Goal: Task Accomplishment & Management: Use online tool/utility

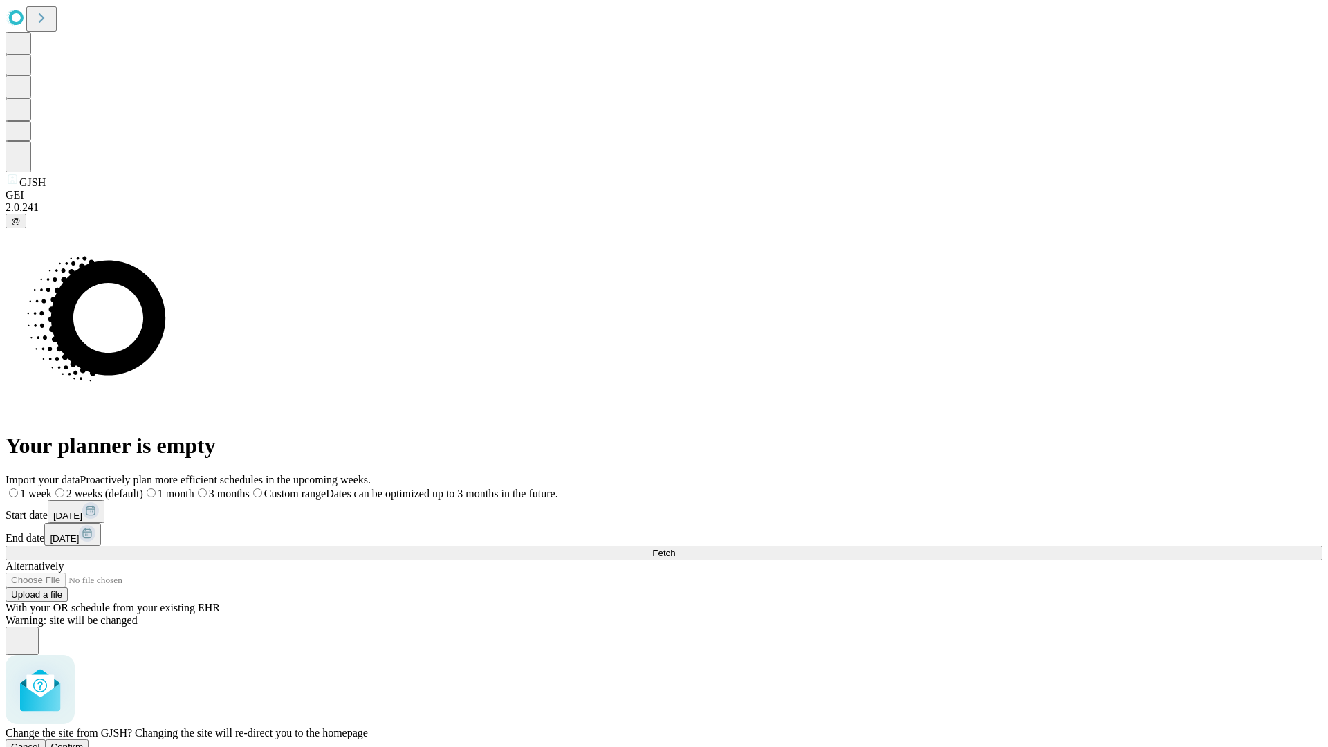
click at [84, 742] on span "Confirm" at bounding box center [67, 747] width 33 height 10
click at [125, 488] on label "2 weeks (default)" at bounding box center [84, 494] width 82 height 12
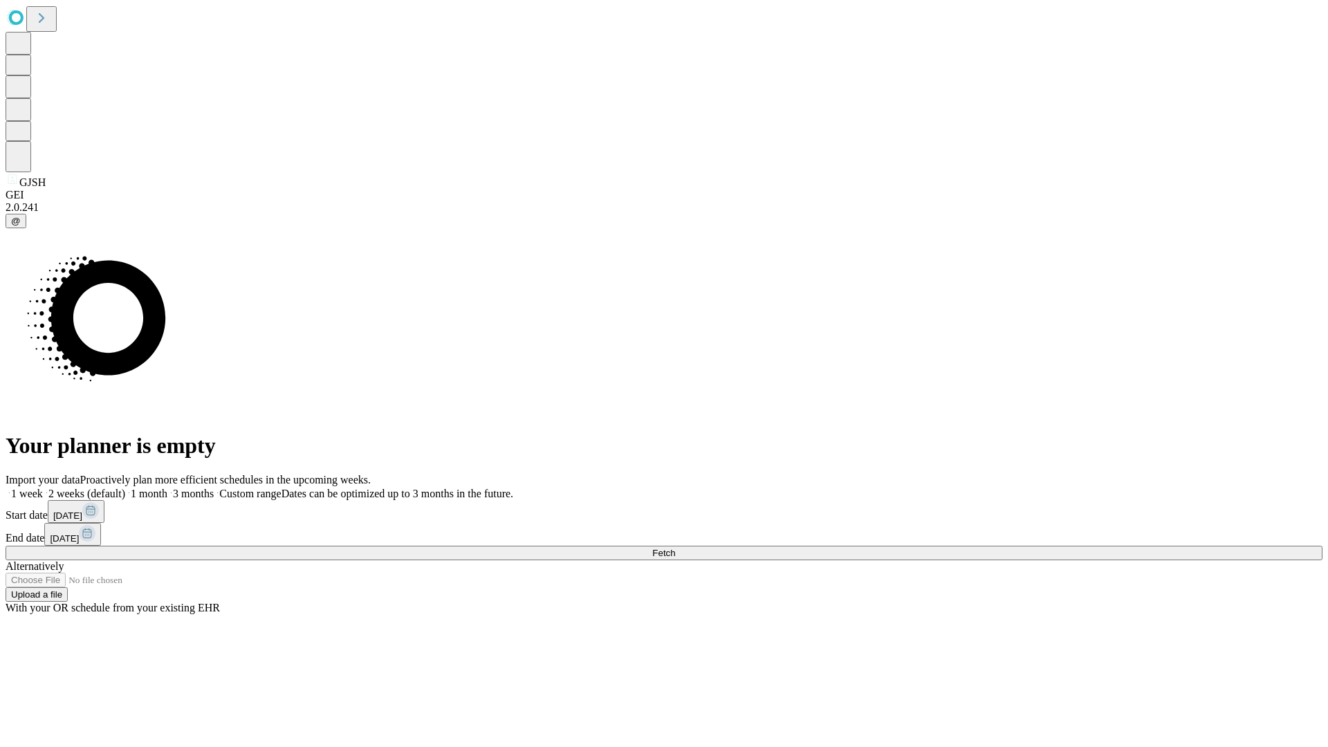
click at [675, 548] on span "Fetch" at bounding box center [663, 553] width 23 height 10
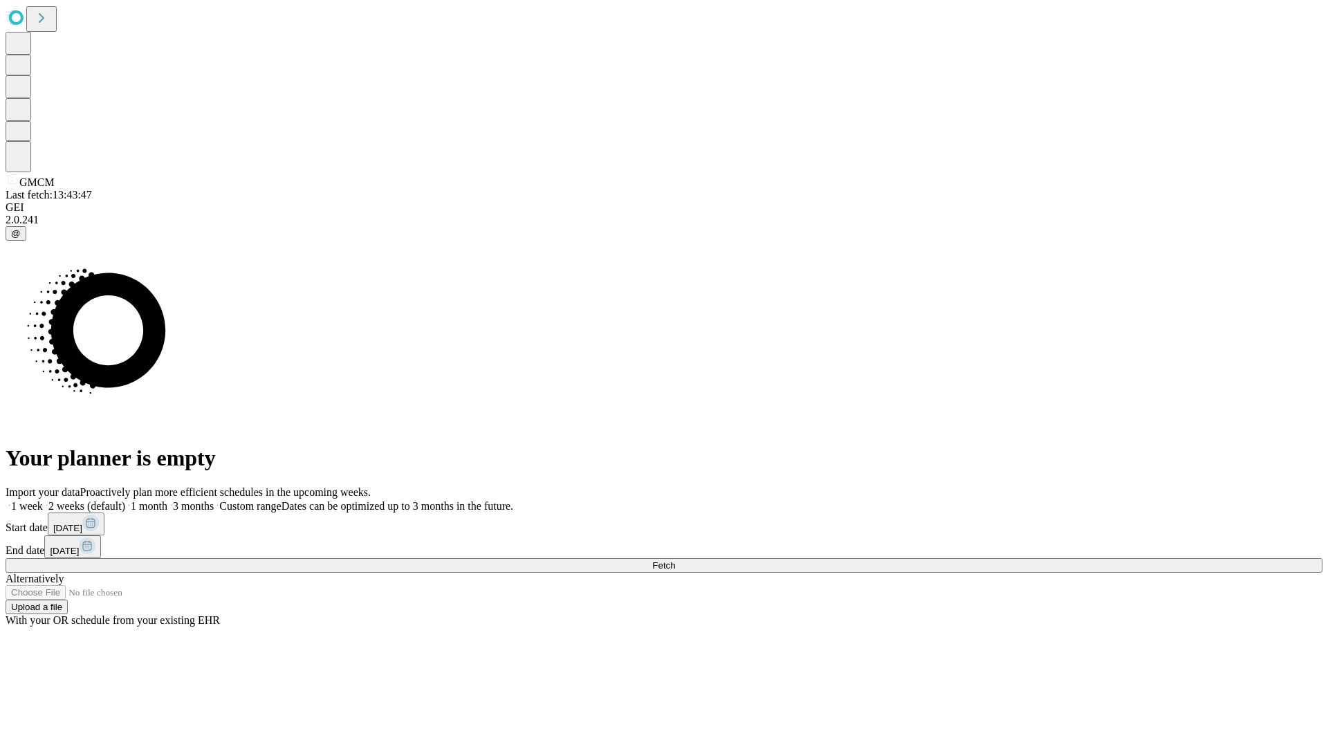
click at [125, 500] on label "2 weeks (default)" at bounding box center [84, 506] width 82 height 12
click at [675, 560] on span "Fetch" at bounding box center [663, 565] width 23 height 10
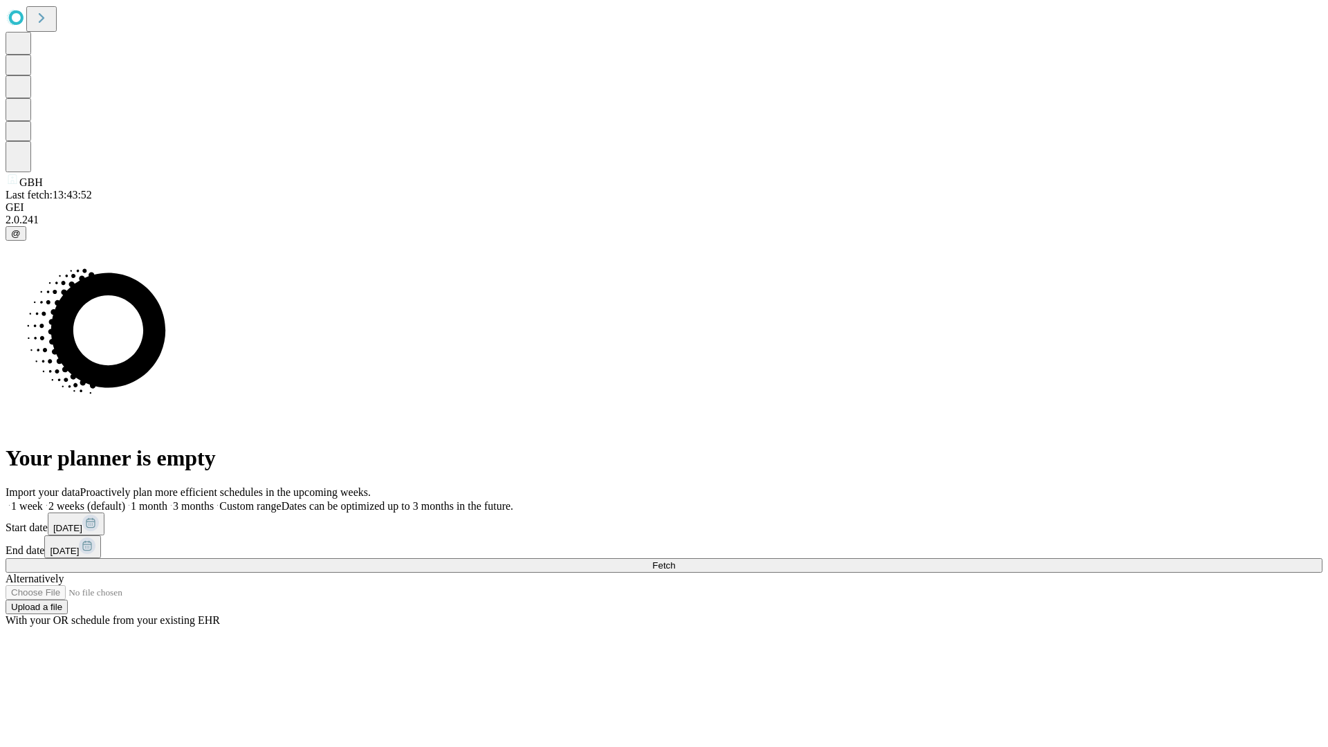
click at [125, 500] on label "2 weeks (default)" at bounding box center [84, 506] width 82 height 12
click at [675, 560] on span "Fetch" at bounding box center [663, 565] width 23 height 10
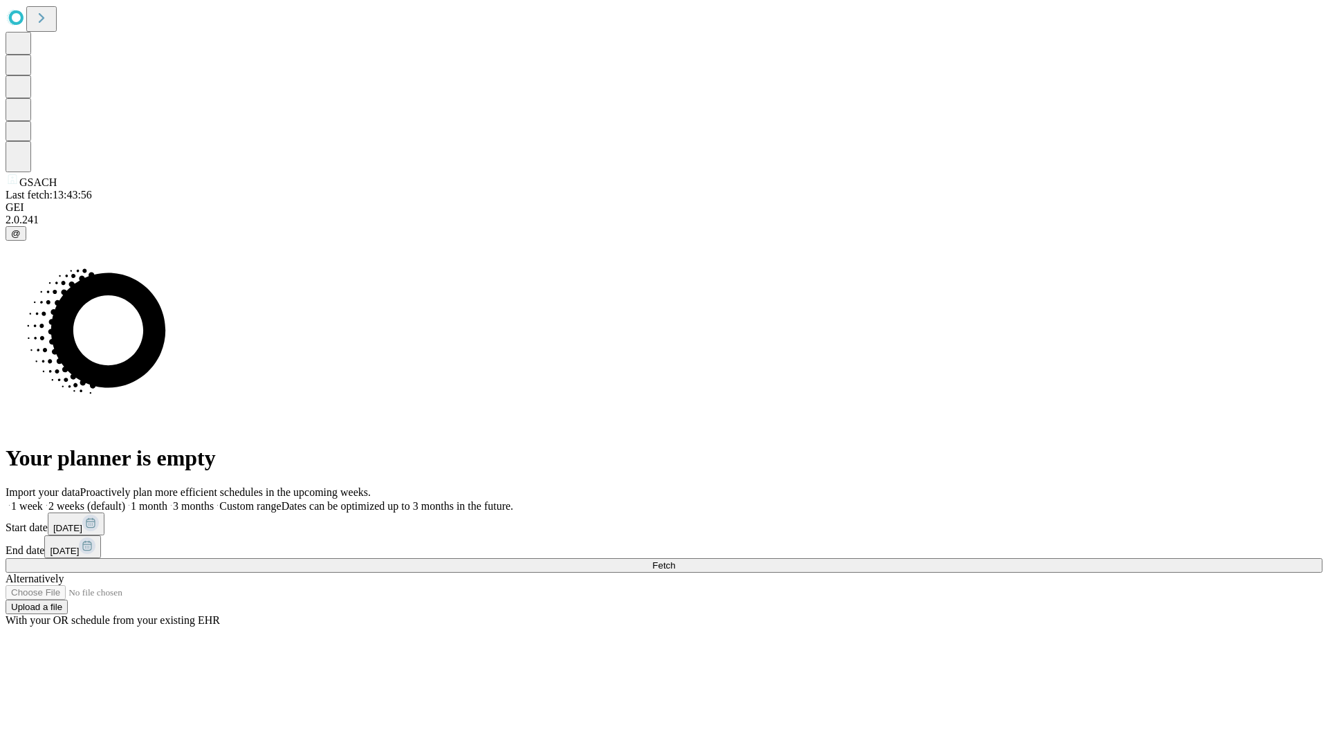
click at [125, 500] on label "2 weeks (default)" at bounding box center [84, 506] width 82 height 12
click at [675, 560] on span "Fetch" at bounding box center [663, 565] width 23 height 10
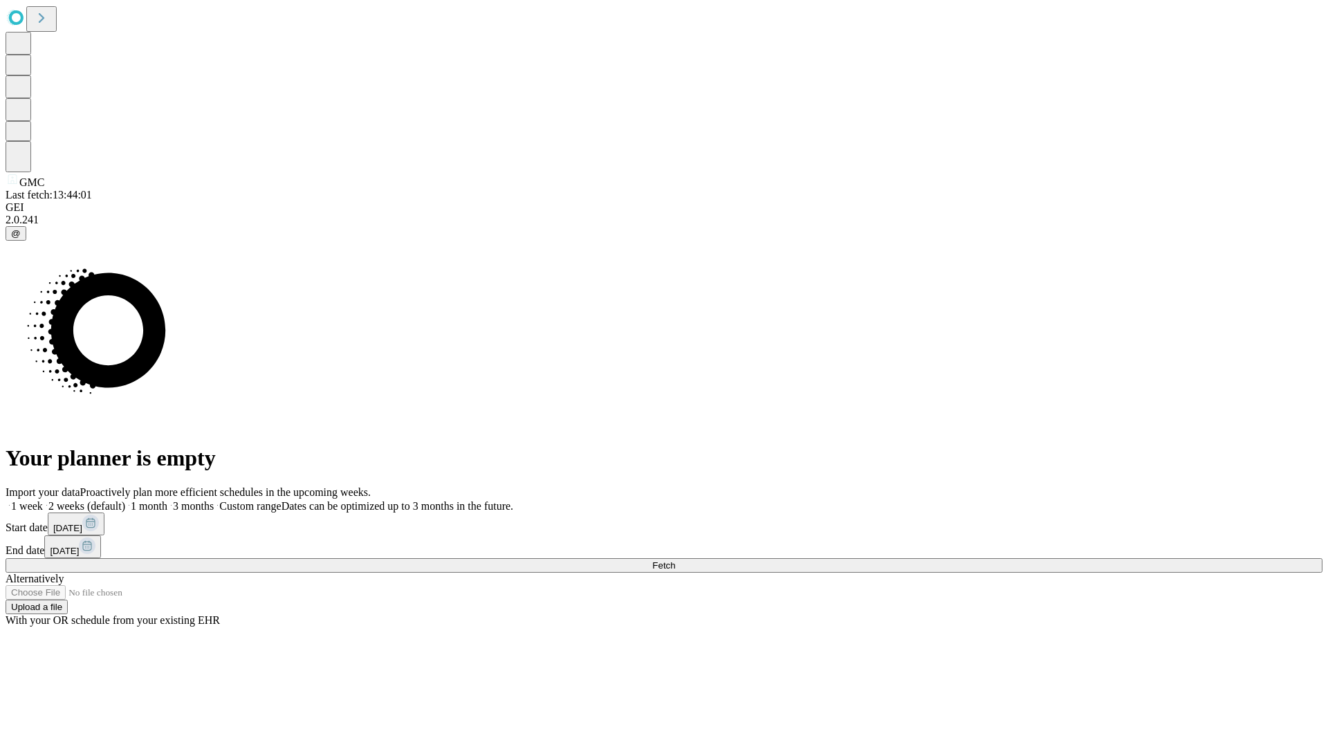
click at [125, 500] on label "2 weeks (default)" at bounding box center [84, 506] width 82 height 12
click at [675, 560] on span "Fetch" at bounding box center [663, 565] width 23 height 10
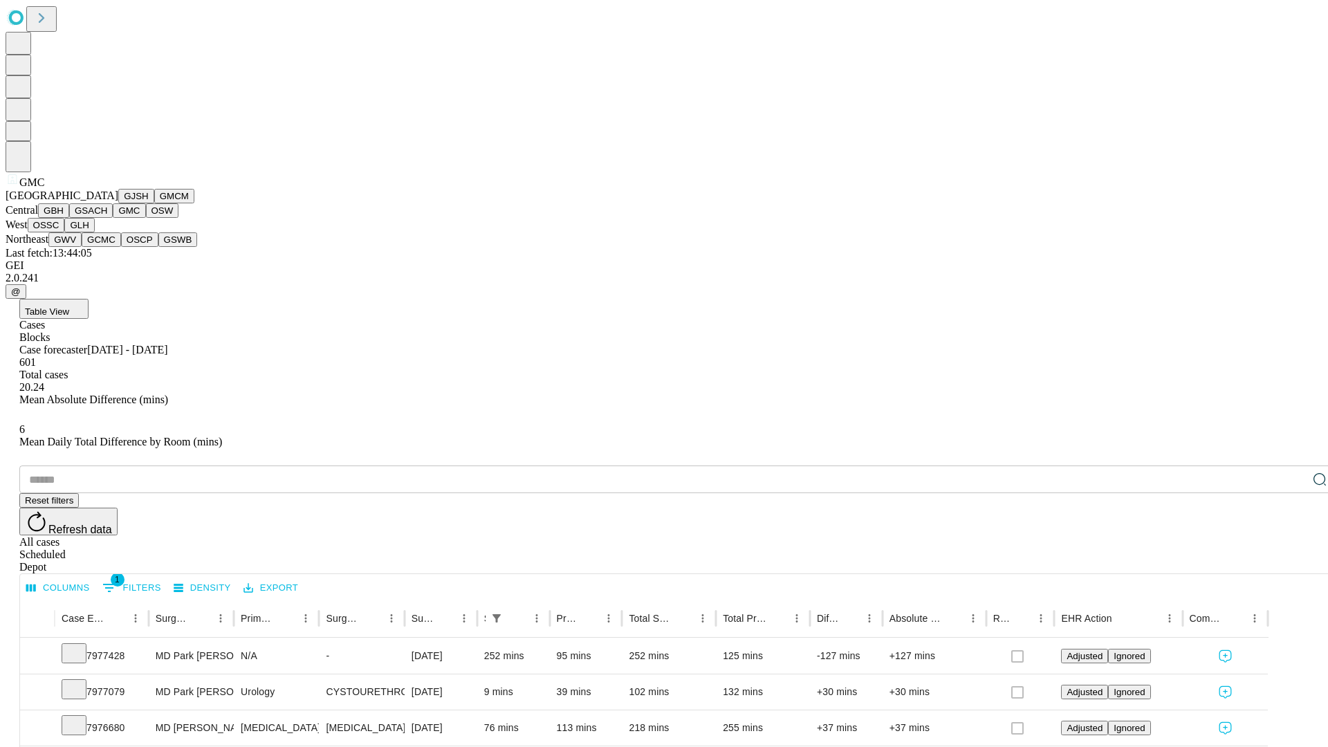
click at [146, 218] on button "OSW" at bounding box center [162, 210] width 33 height 15
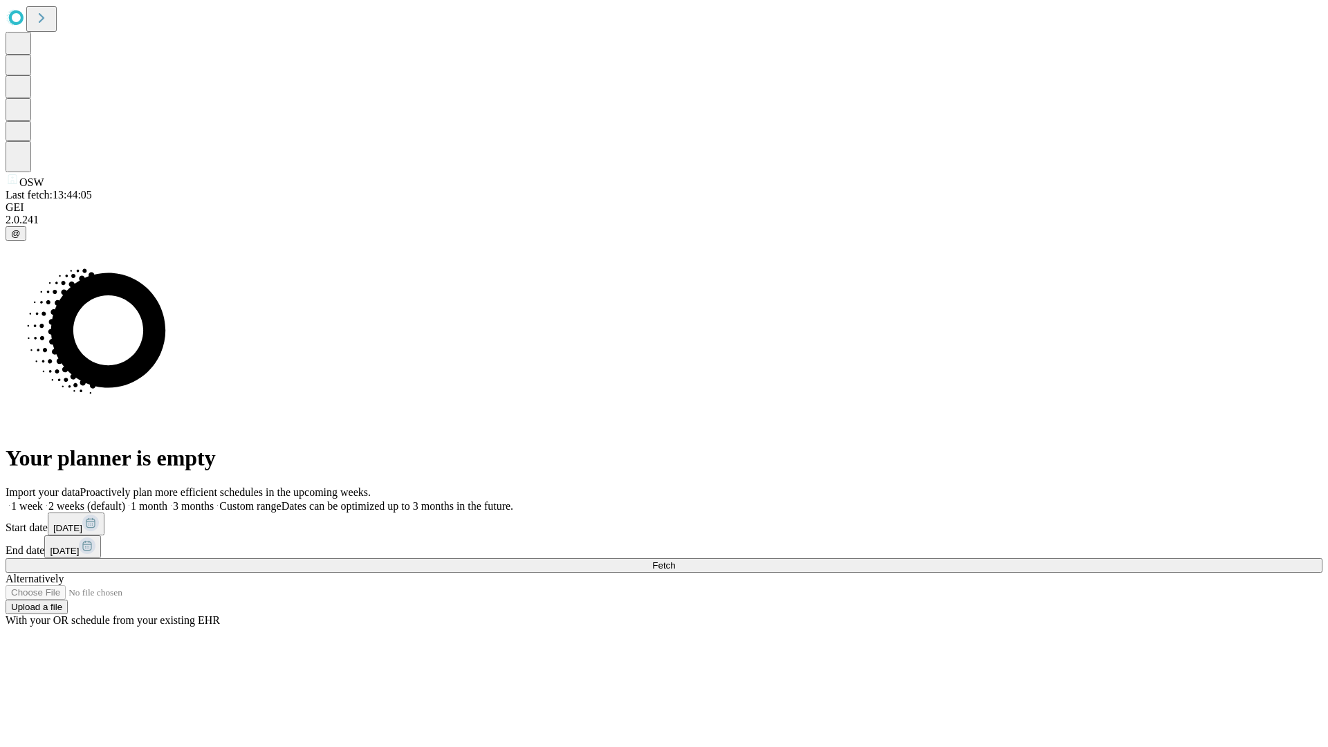
click at [125, 500] on label "2 weeks (default)" at bounding box center [84, 506] width 82 height 12
click at [675, 560] on span "Fetch" at bounding box center [663, 565] width 23 height 10
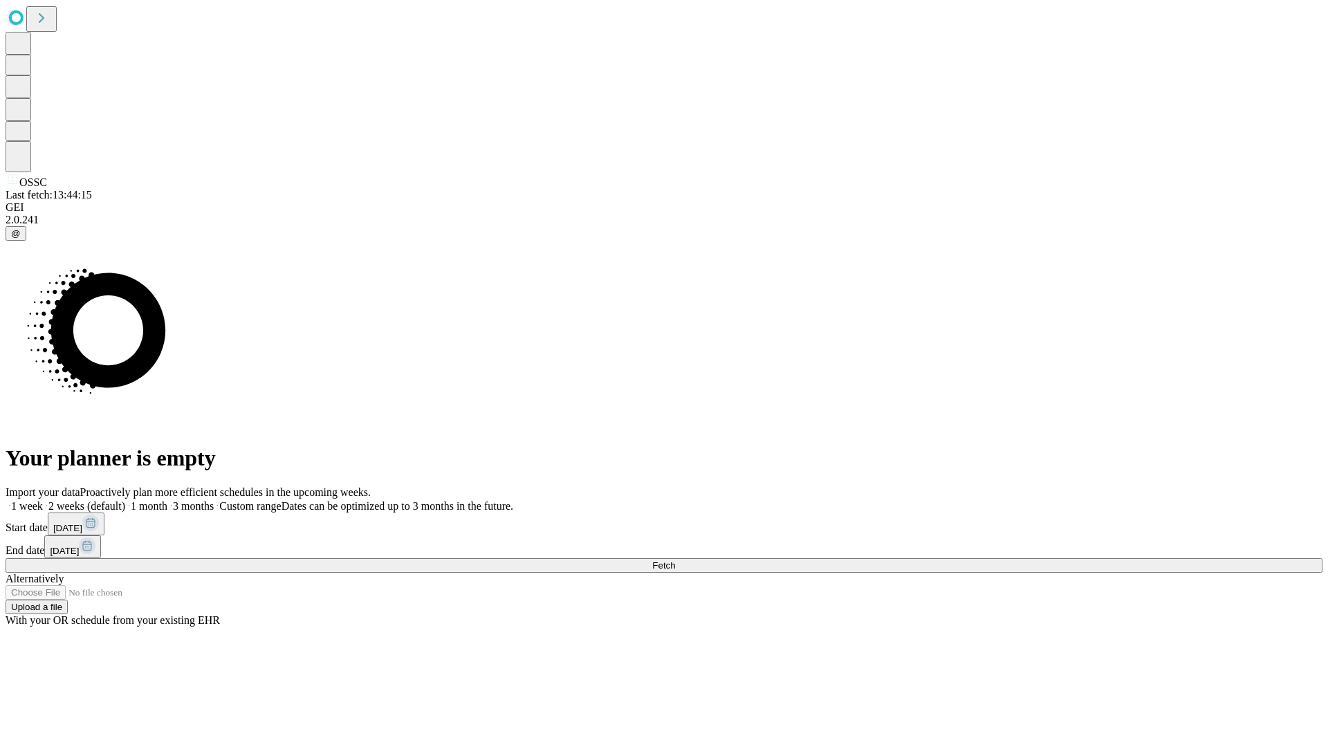
click at [125, 500] on label "2 weeks (default)" at bounding box center [84, 506] width 82 height 12
click at [675, 560] on span "Fetch" at bounding box center [663, 565] width 23 height 10
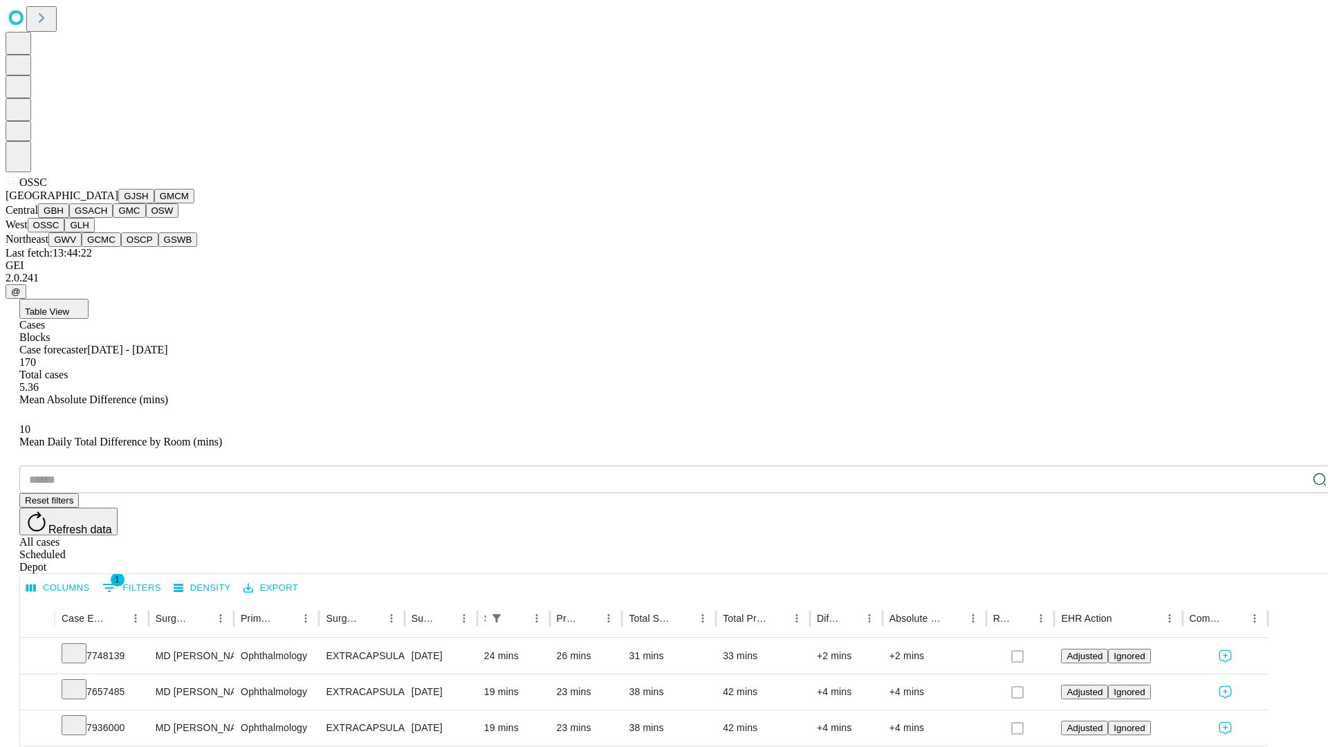
click at [94, 232] on button "GLH" at bounding box center [79, 225] width 30 height 15
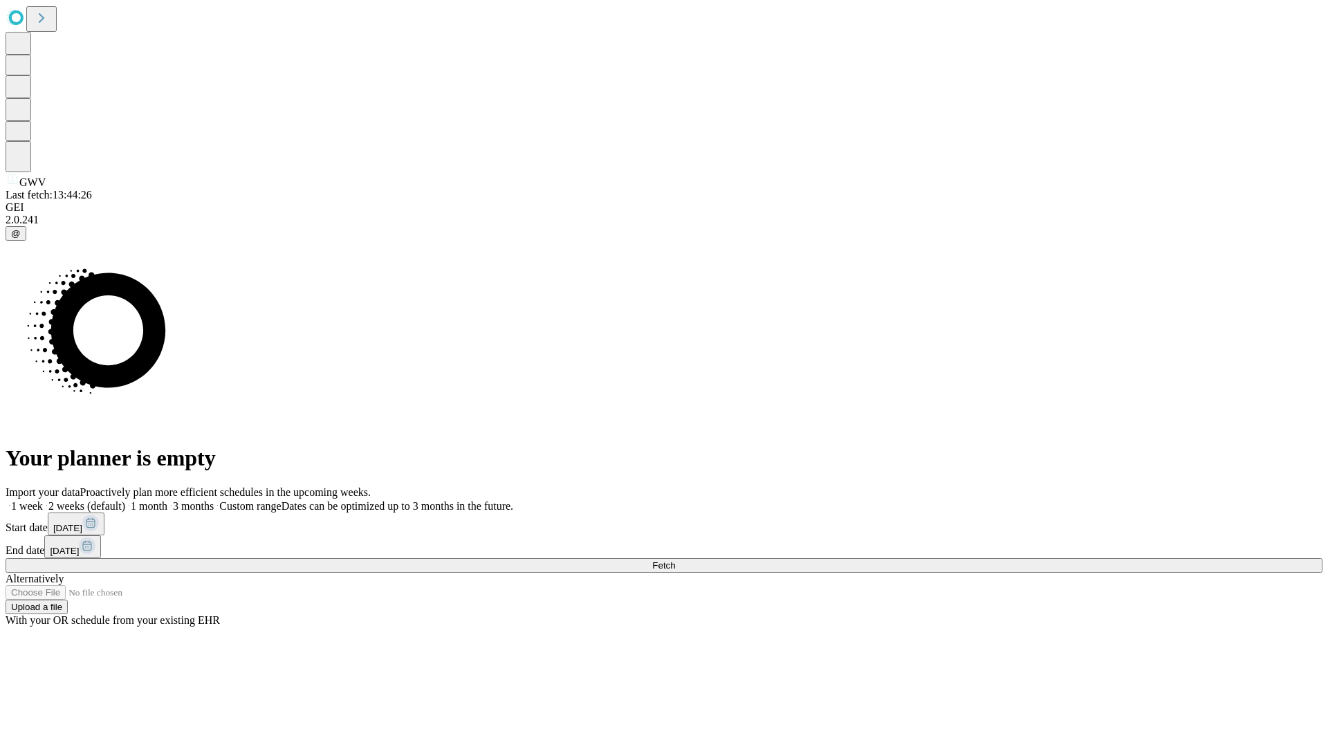
click at [675, 560] on span "Fetch" at bounding box center [663, 565] width 23 height 10
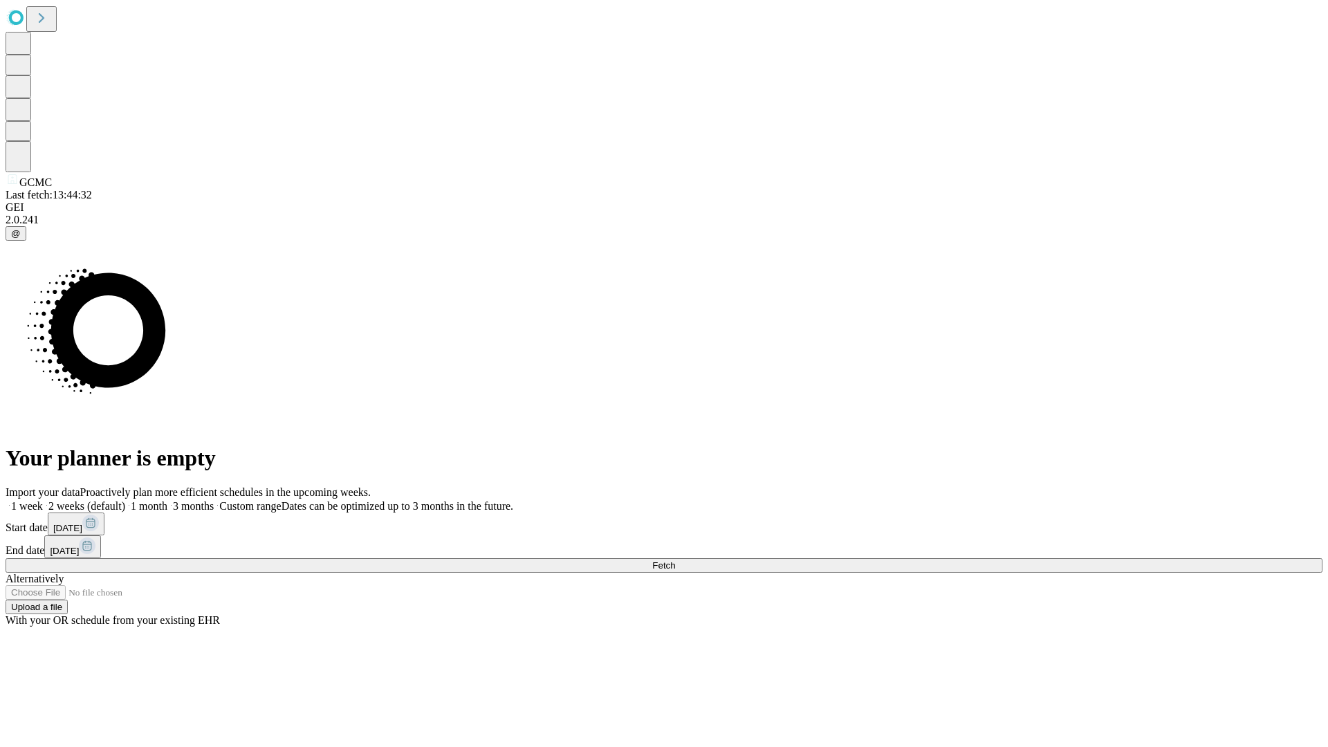
click at [125, 500] on label "2 weeks (default)" at bounding box center [84, 506] width 82 height 12
click at [675, 560] on span "Fetch" at bounding box center [663, 565] width 23 height 10
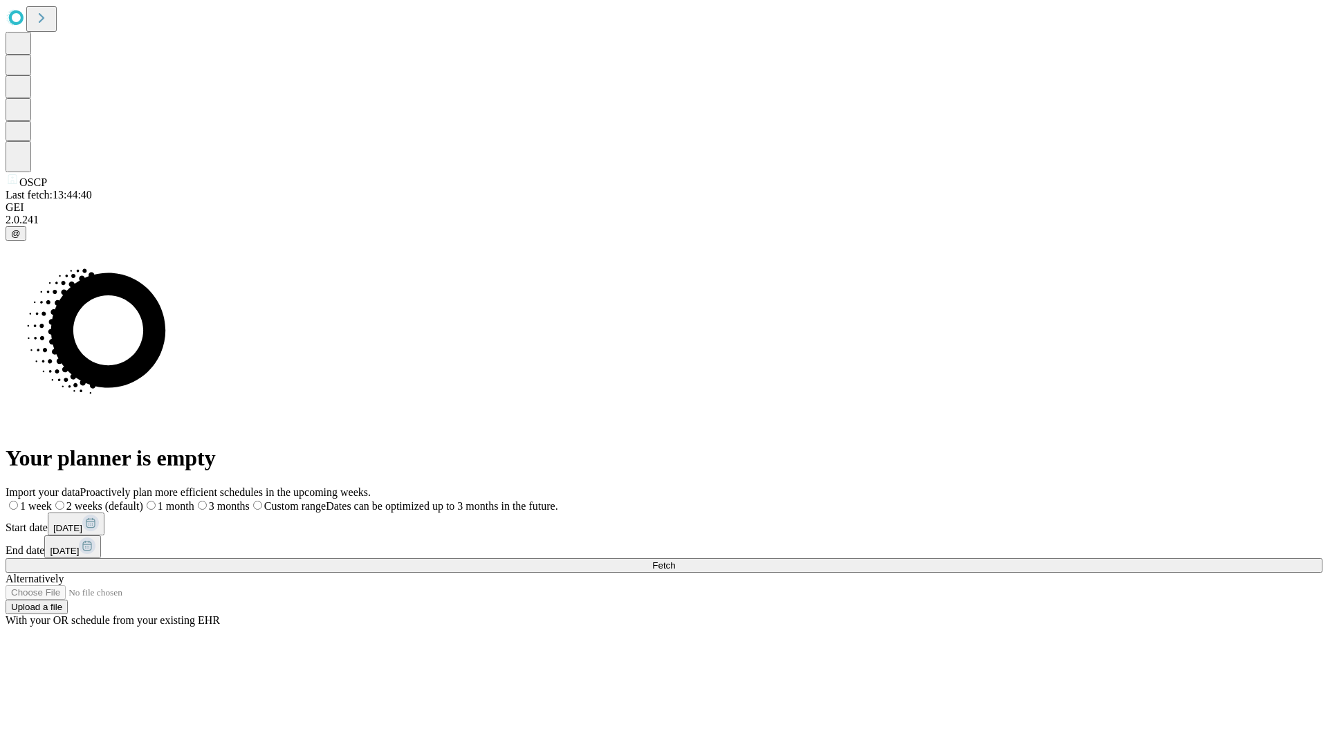
click at [143, 500] on label "2 weeks (default)" at bounding box center [97, 506] width 91 height 12
click at [675, 560] on span "Fetch" at bounding box center [663, 565] width 23 height 10
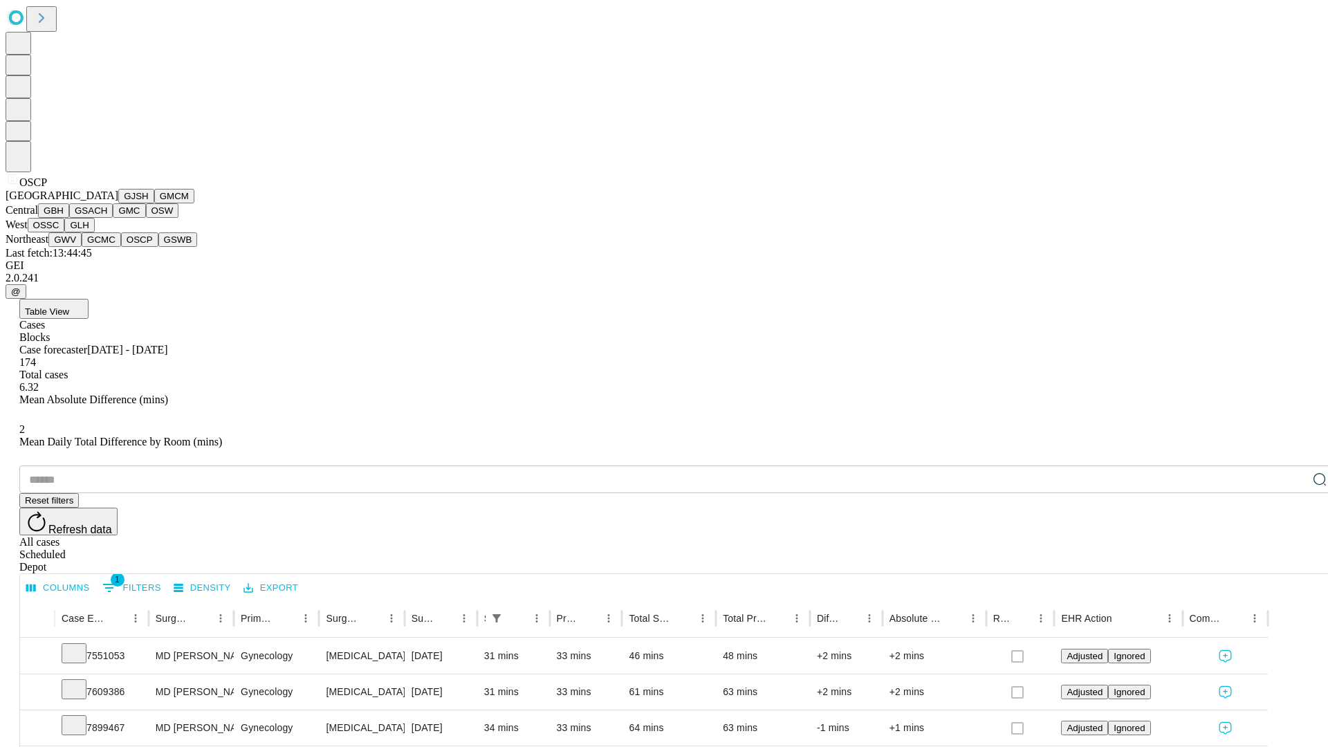
click at [158, 247] on button "GSWB" at bounding box center [177, 239] width 39 height 15
